Goal: Transaction & Acquisition: Obtain resource

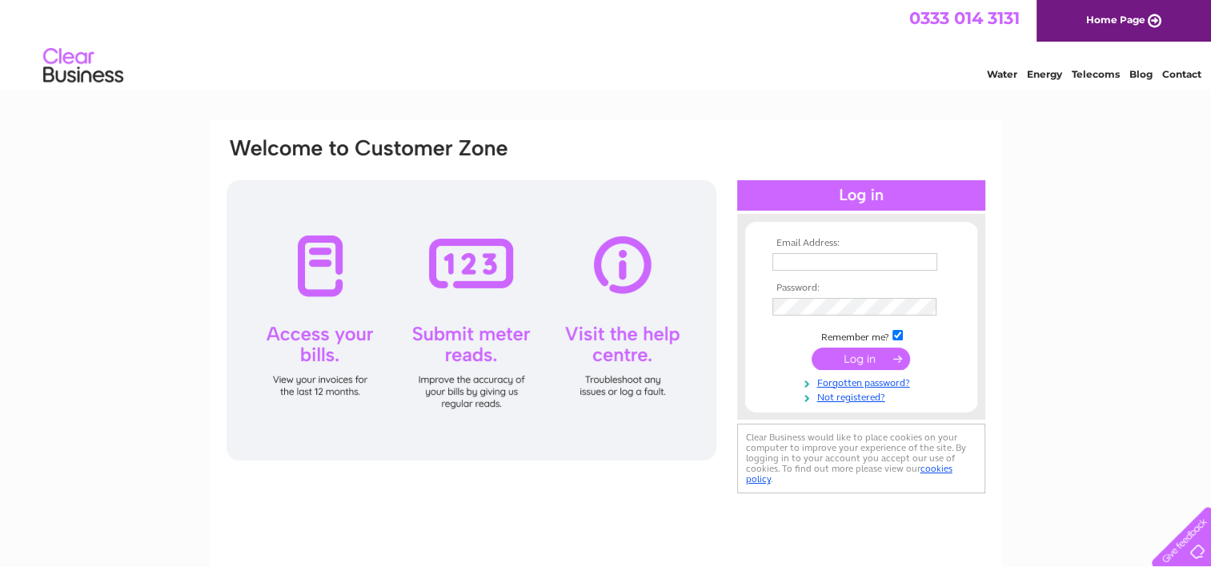
type input "[PERSON_NAME][EMAIL_ADDRESS][DOMAIN_NAME]"
click at [841, 365] on input "submit" at bounding box center [861, 358] width 98 height 22
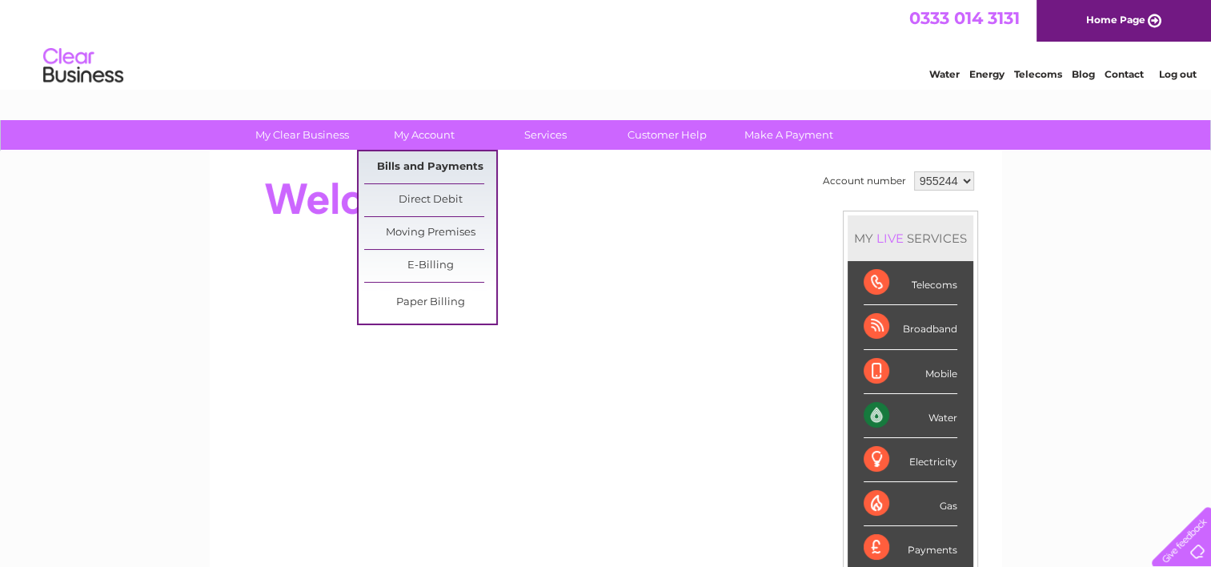
click at [412, 162] on link "Bills and Payments" at bounding box center [430, 167] width 132 height 32
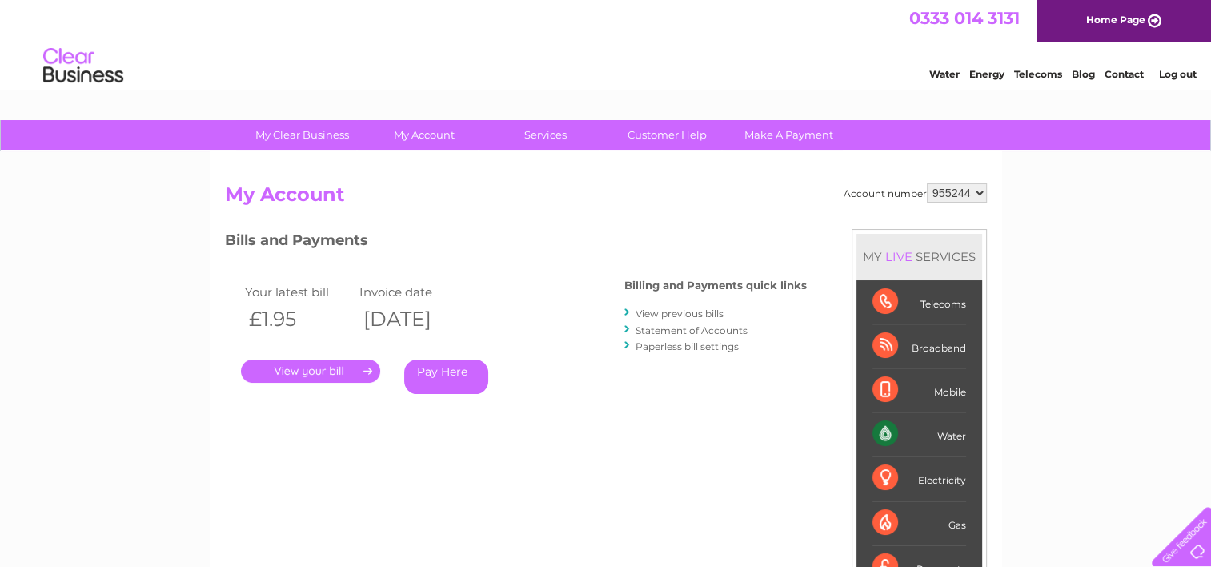
click at [354, 367] on link "." at bounding box center [310, 370] width 139 height 23
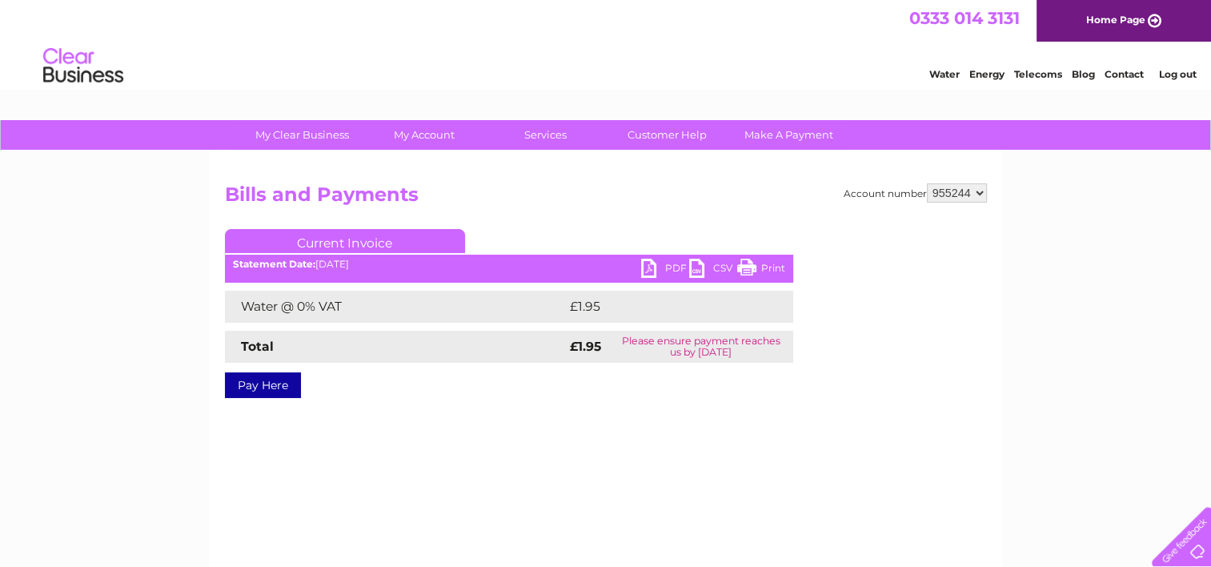
click at [648, 266] on link "PDF" at bounding box center [665, 270] width 48 height 23
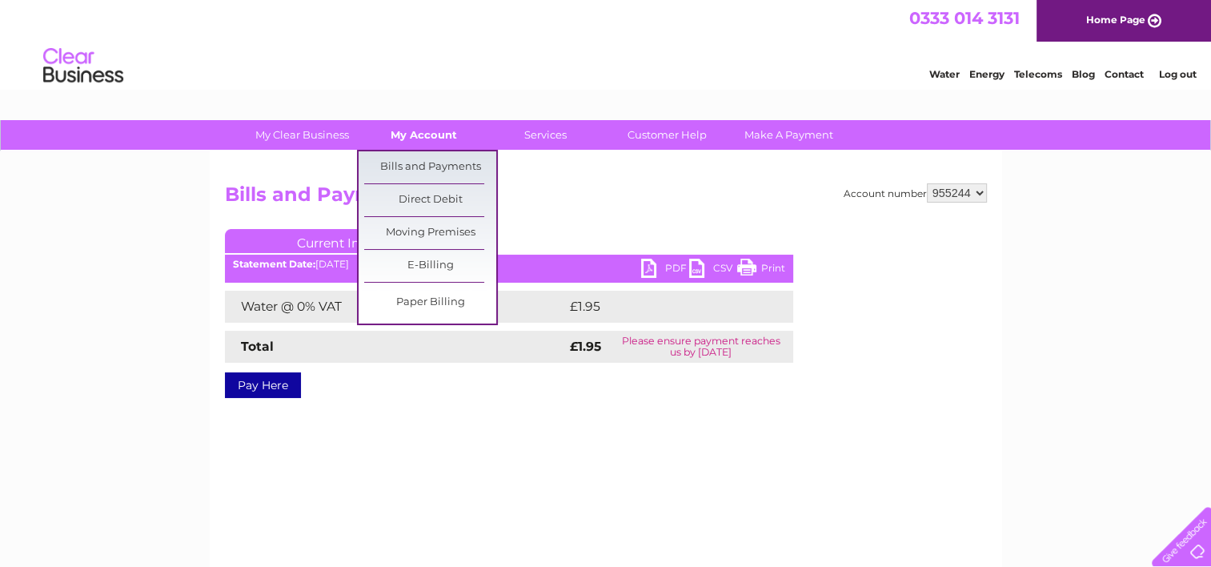
click at [421, 134] on link "My Account" at bounding box center [424, 135] width 132 height 30
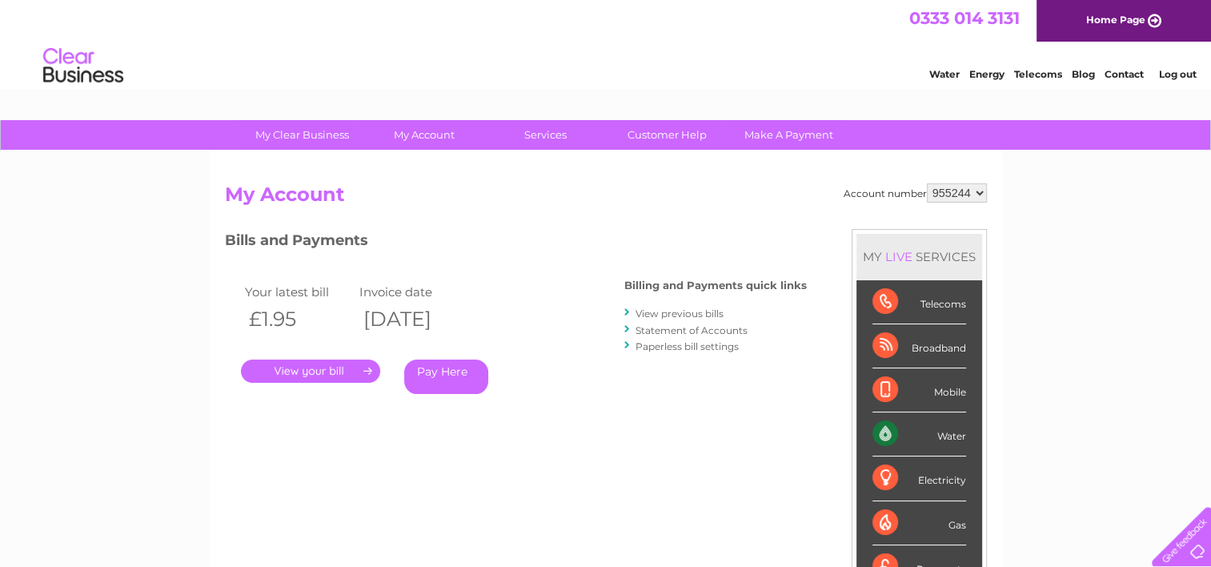
click at [981, 192] on select "955244 974701 993662" at bounding box center [957, 192] width 60 height 19
select select "974701"
click at [927, 183] on select "955244 974701 993662" at bounding box center [957, 192] width 60 height 19
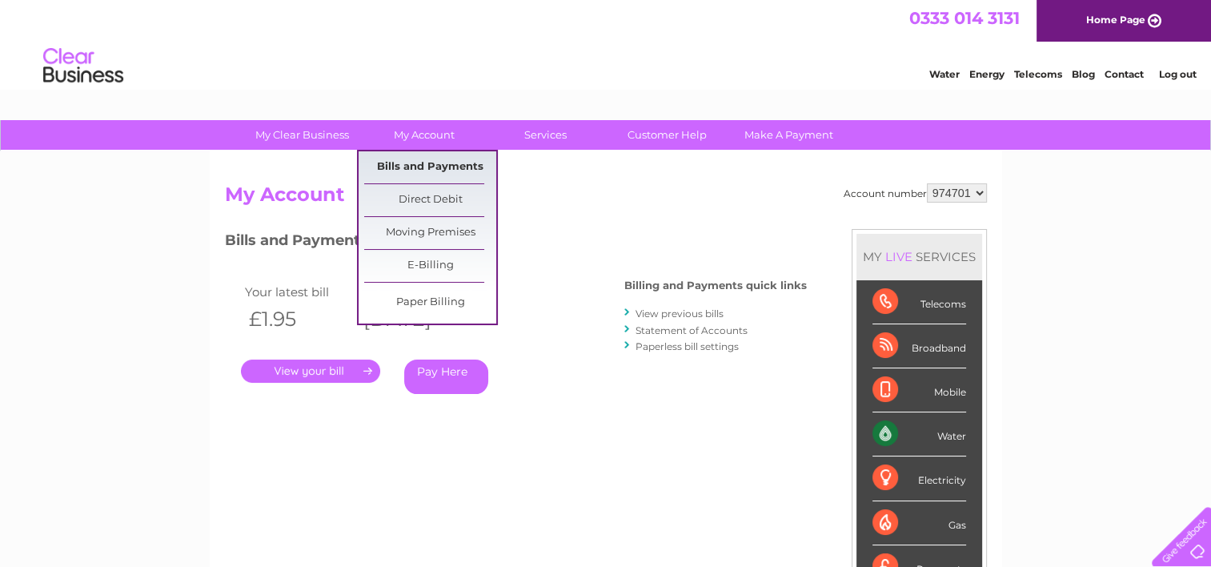
click at [423, 164] on link "Bills and Payments" at bounding box center [430, 167] width 132 height 32
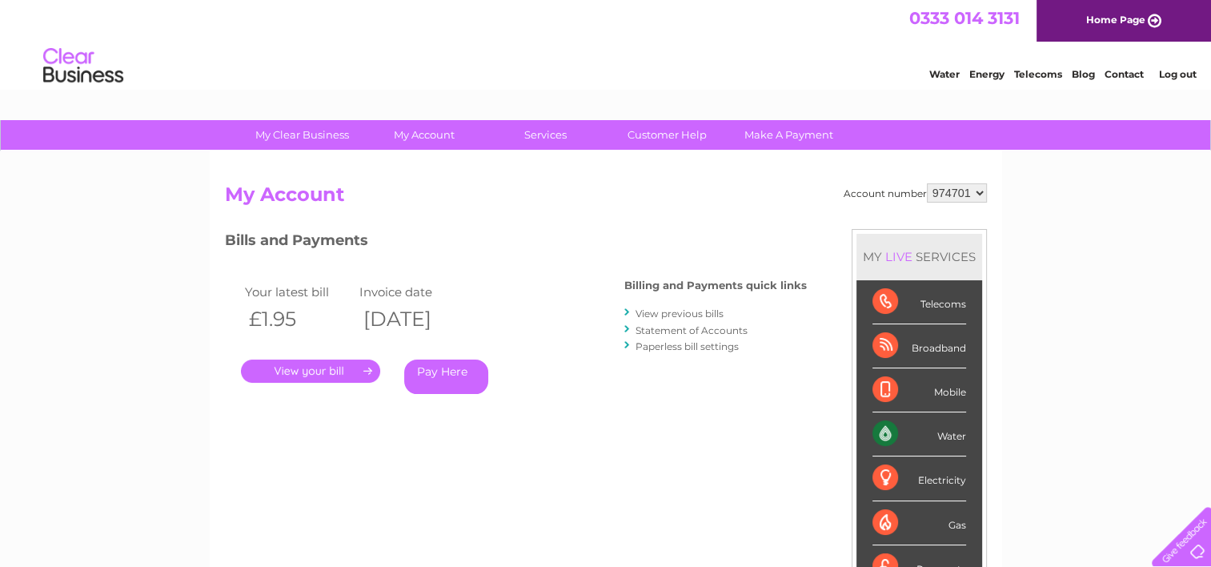
click at [309, 370] on link "." at bounding box center [310, 370] width 139 height 23
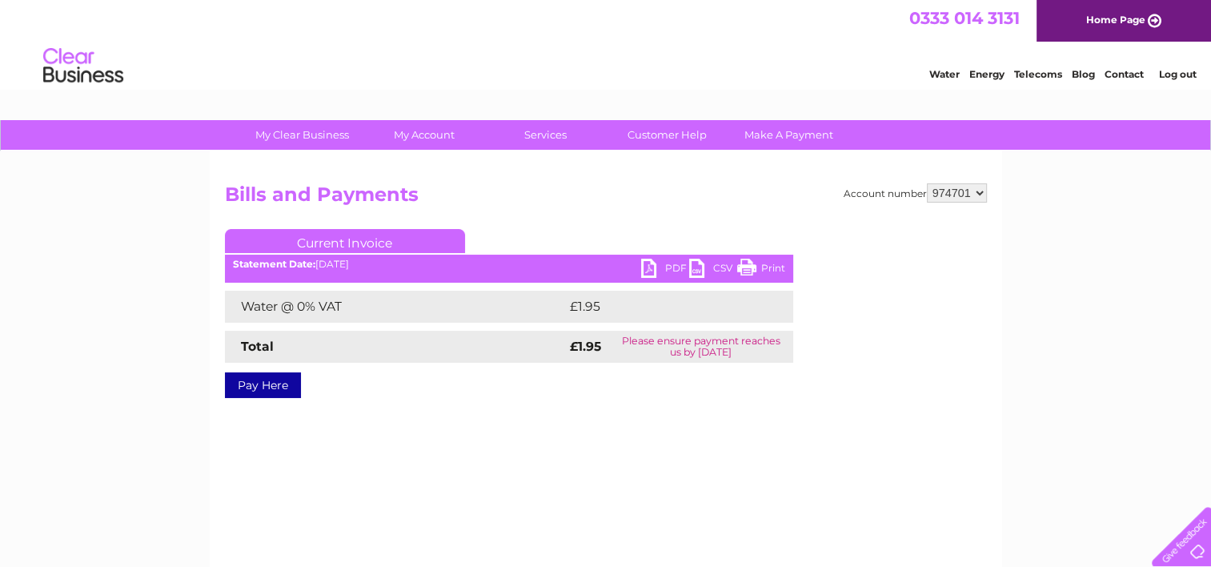
click at [662, 260] on link "PDF" at bounding box center [665, 270] width 48 height 23
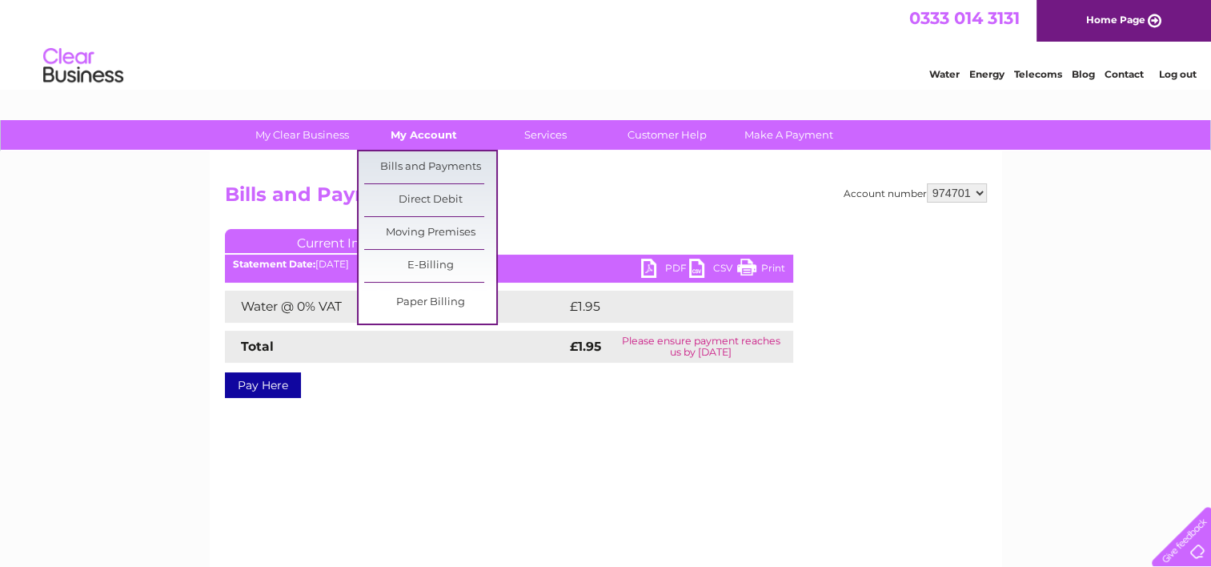
click at [429, 135] on link "My Account" at bounding box center [424, 135] width 132 height 30
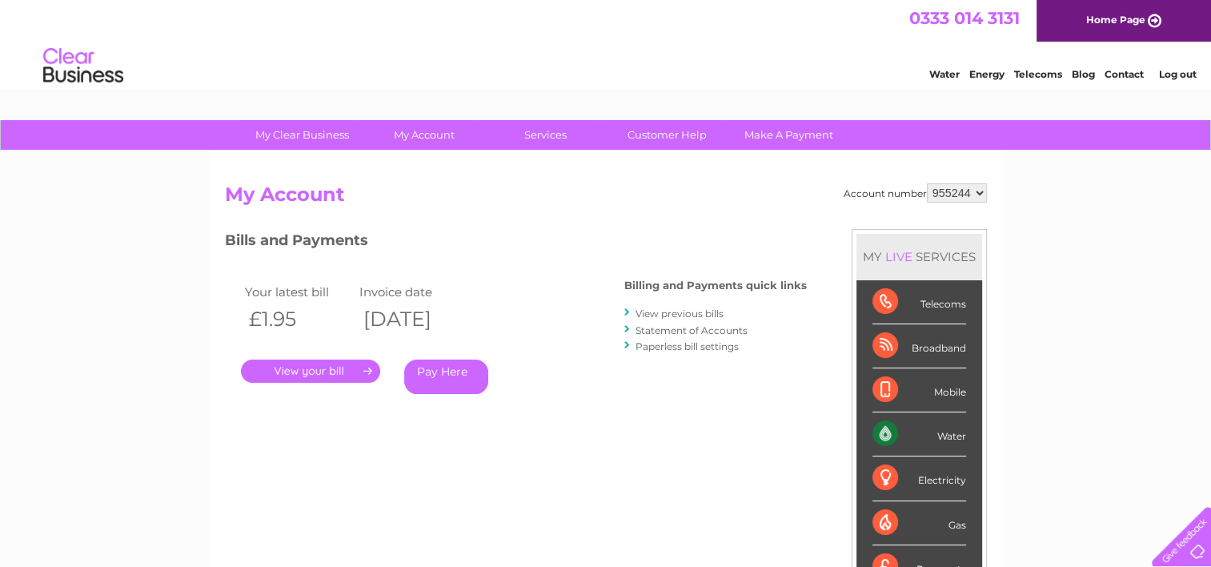
click at [977, 194] on select "955244 974701 993662" at bounding box center [957, 192] width 60 height 19
select select "993662"
click at [927, 183] on select "955244 974701 993662" at bounding box center [957, 192] width 60 height 19
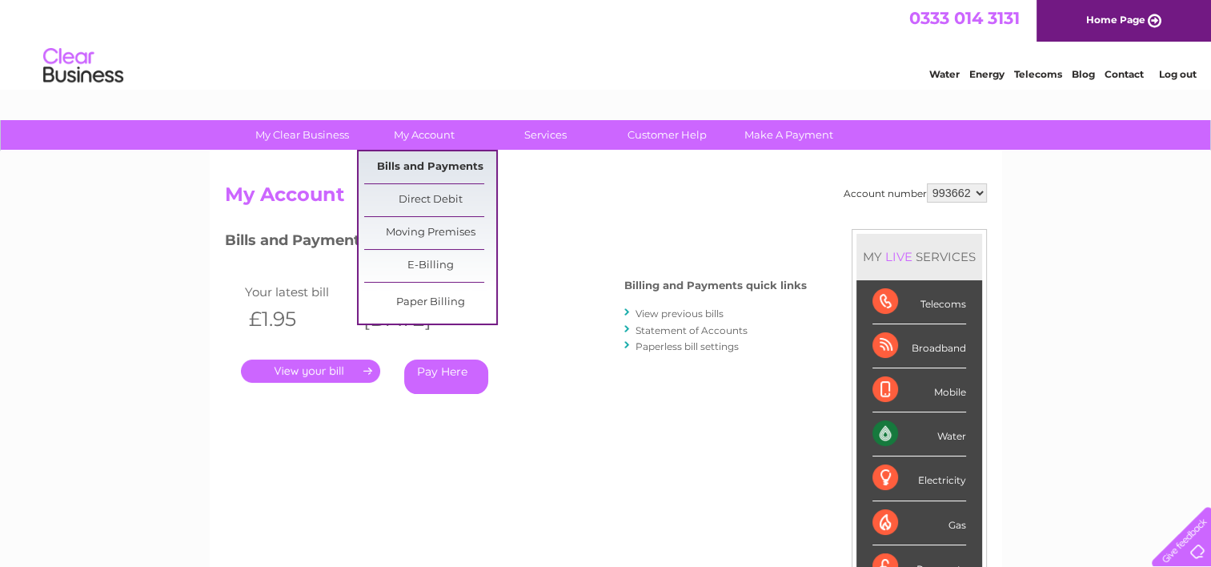
click at [419, 173] on link "Bills and Payments" at bounding box center [430, 167] width 132 height 32
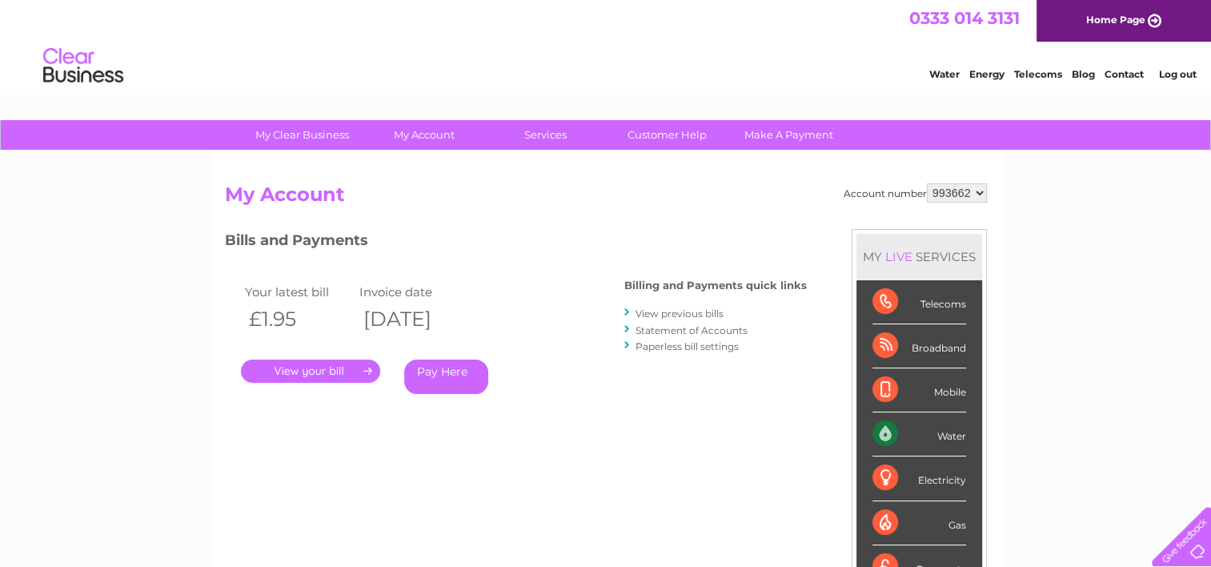
click at [327, 366] on link "." at bounding box center [310, 370] width 139 height 23
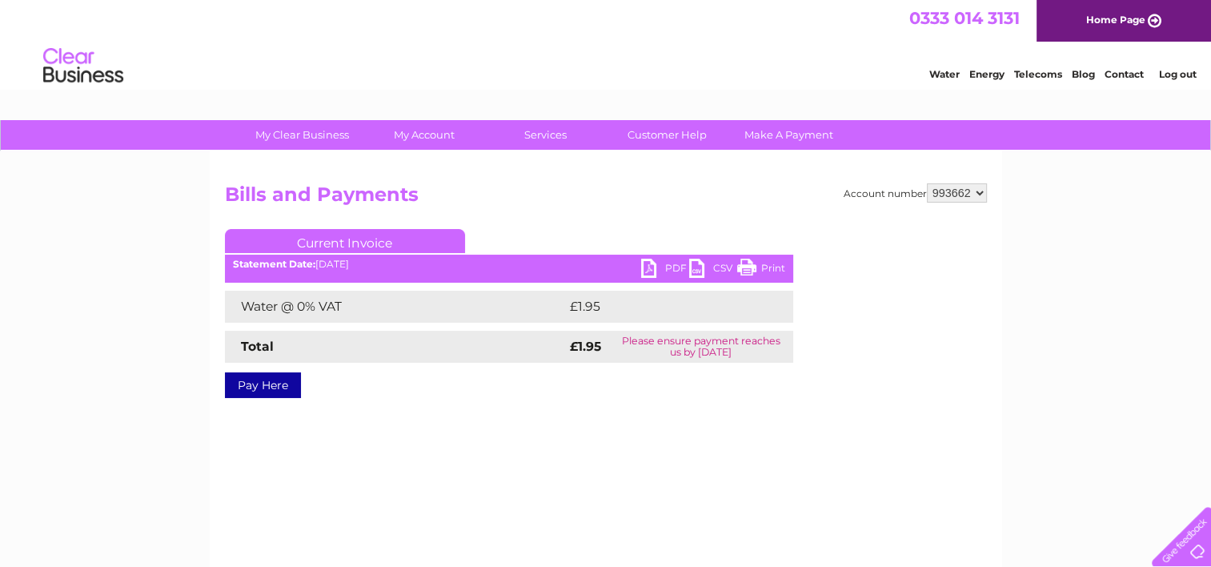
click at [664, 265] on link "PDF" at bounding box center [665, 270] width 48 height 23
